Goal: Transaction & Acquisition: Purchase product/service

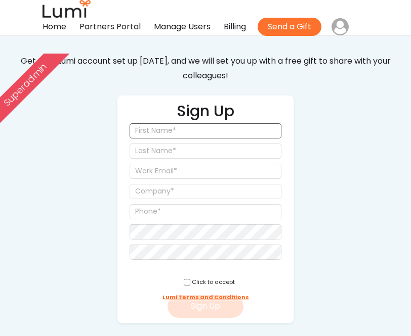
scroll to position [12, 0]
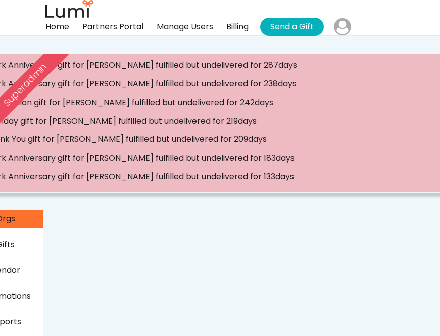
click at [289, 31] on button "Send a Gift" at bounding box center [292, 27] width 64 height 18
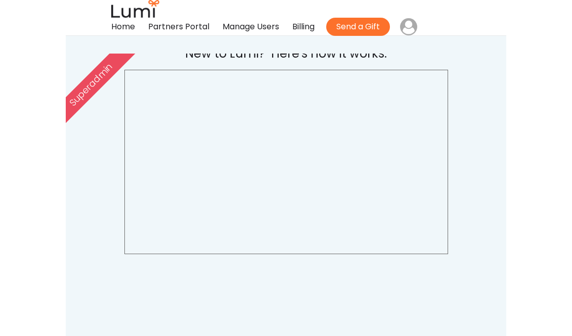
scroll to position [140, 0]
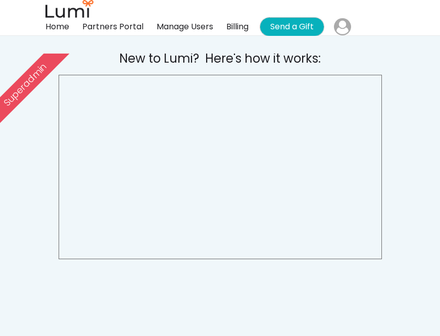
click at [303, 28] on button "Send a Gift" at bounding box center [292, 27] width 64 height 18
click at [296, 29] on button "Send a Gift" at bounding box center [292, 27] width 64 height 18
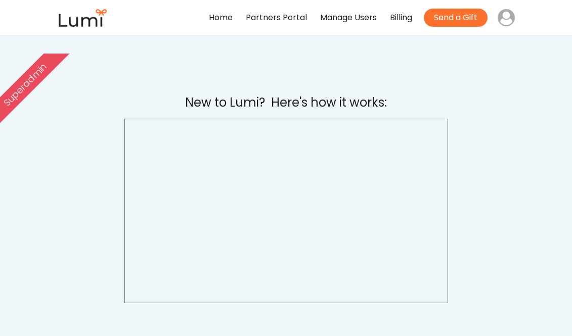
scroll to position [72, 0]
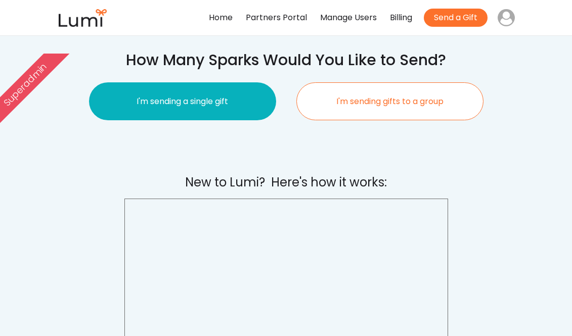
click at [193, 97] on button "I'm sending a single gift" at bounding box center [182, 101] width 187 height 38
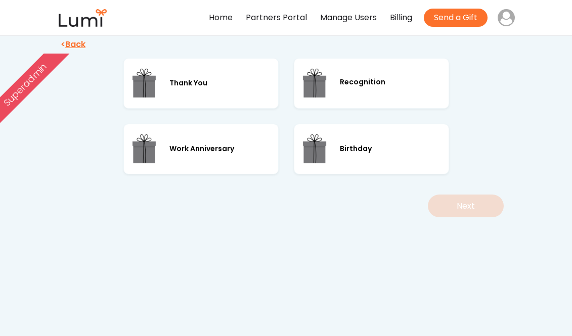
scroll to position [26, 0]
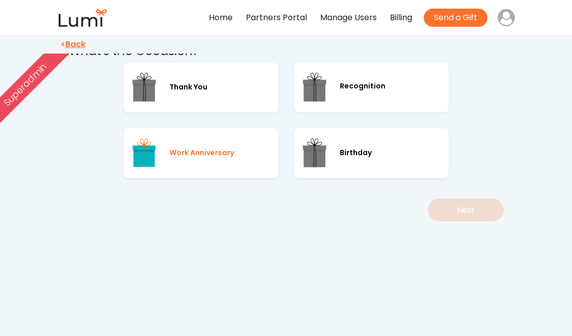
click at [219, 158] on div "Work Anniversary" at bounding box center [201, 153] width 65 height 13
click at [440, 211] on button "Next" at bounding box center [466, 210] width 76 height 23
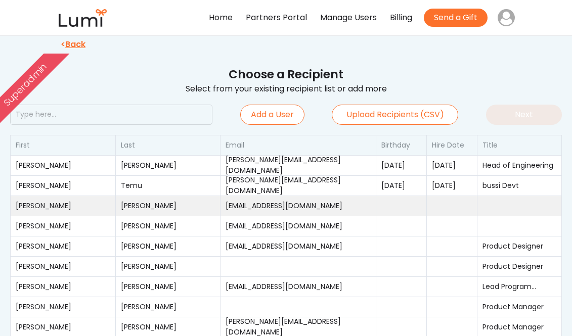
click at [92, 207] on div "[PERSON_NAME]" at bounding box center [63, 206] width 95 height 11
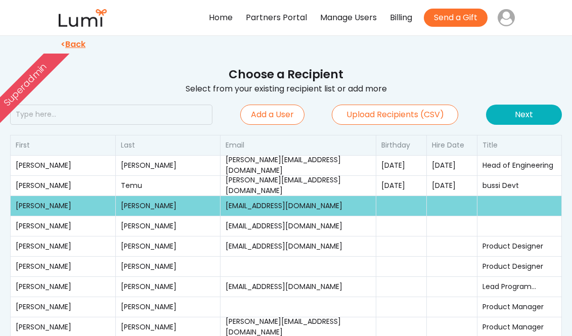
click at [514, 115] on button "Next" at bounding box center [524, 115] width 76 height 20
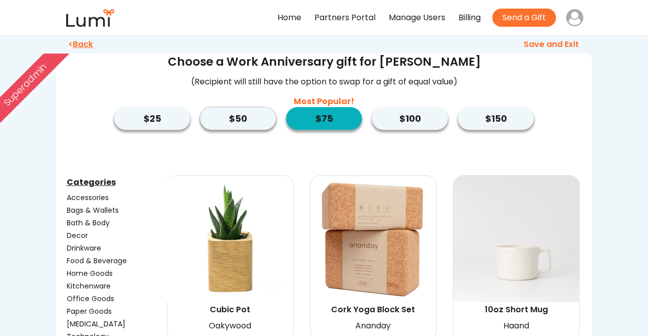
drag, startPoint x: 253, startPoint y: 123, endPoint x: 378, endPoint y: 137, distance: 126.2
click at [255, 122] on button "$50" at bounding box center [238, 118] width 76 height 23
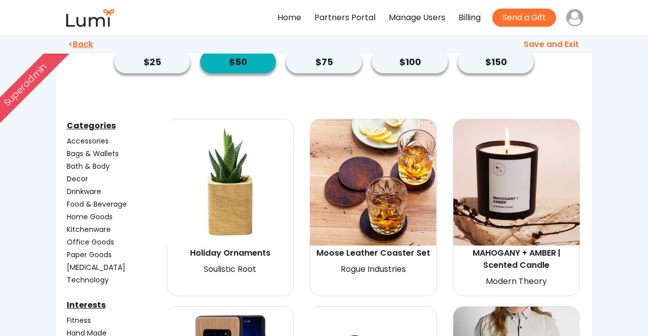
scroll to position [48, 0]
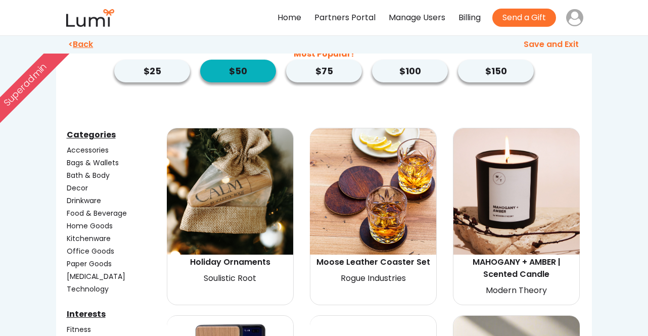
click at [362, 165] on img at bounding box center [373, 191] width 126 height 126
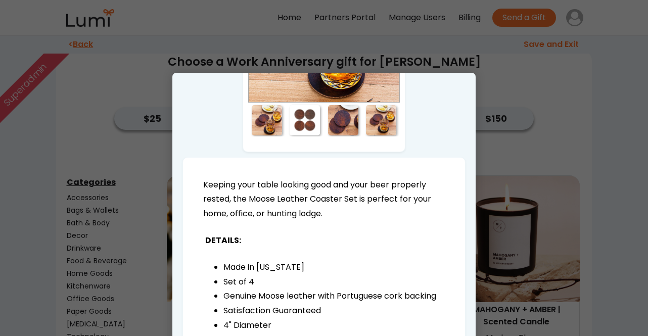
scroll to position [0, 0]
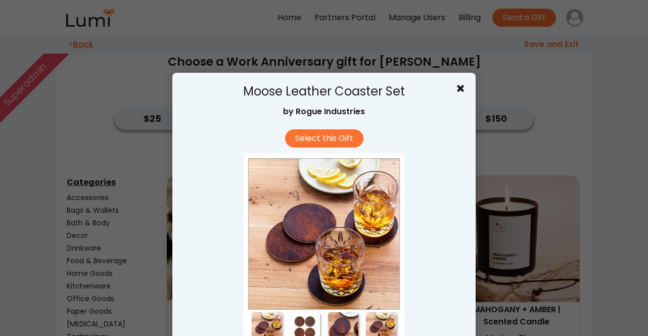
click at [462, 89] on use at bounding box center [460, 88] width 7 height 7
